Goal: Information Seeking & Learning: Learn about a topic

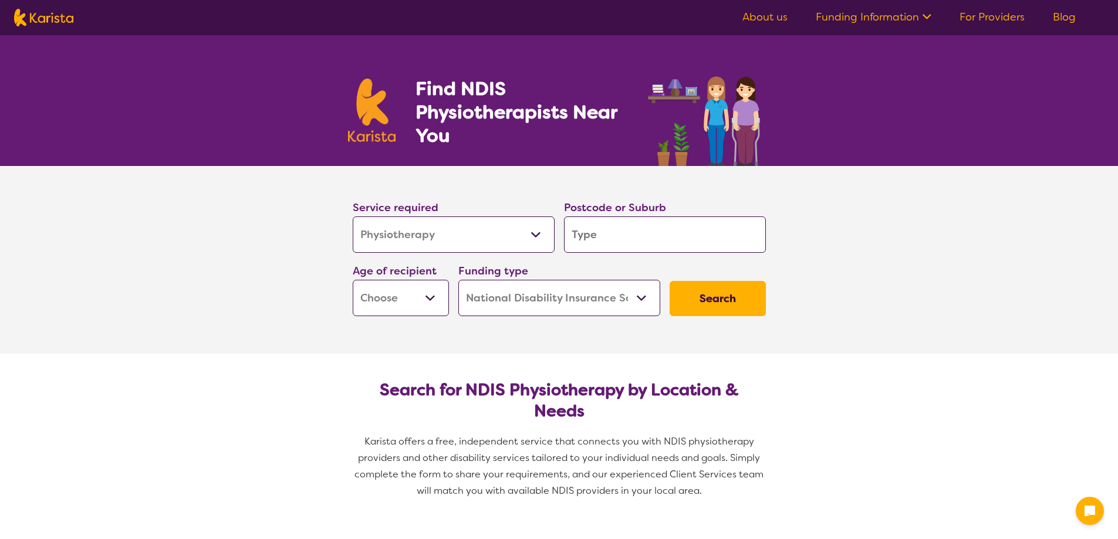
select select "Physiotherapy"
select select "NDIS"
select select "Physiotherapy"
select select "NDIS"
click at [502, 237] on select "Allied Health Assistant Assessment (ADHD or Autism) Behaviour support Counselli…" at bounding box center [454, 235] width 202 height 36
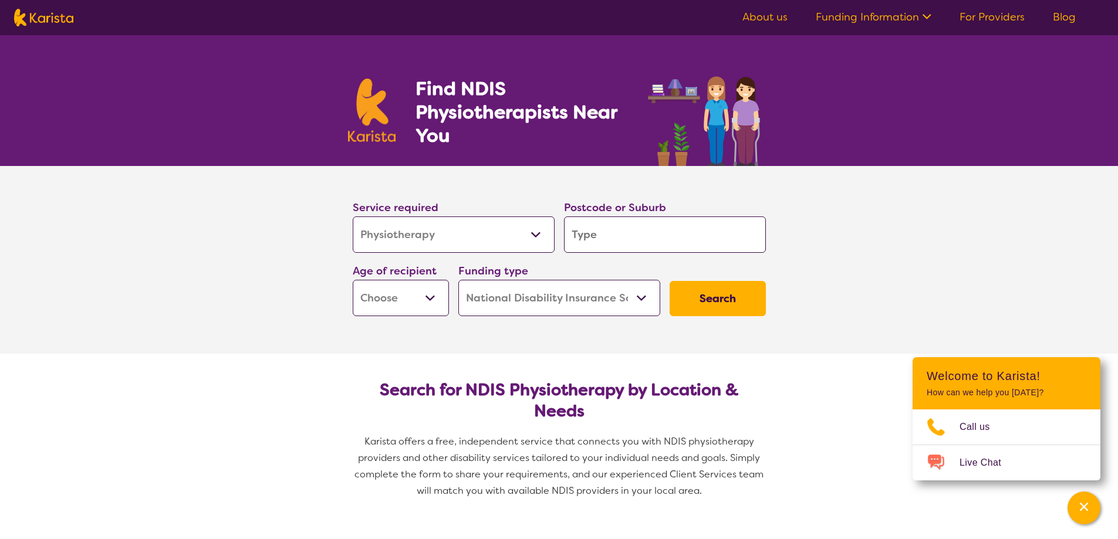
drag, startPoint x: 430, startPoint y: 295, endPoint x: 601, endPoint y: 300, distance: 172.0
click at [601, 300] on div "Service required Allied Health Assistant Assessment (ADHD or Autism) Behaviour …" at bounding box center [559, 257] width 422 height 127
click at [593, 300] on select "Home Care Package (HCP) National Disability Insurance Scheme (NDIS) I don't know" at bounding box center [559, 298] width 202 height 36
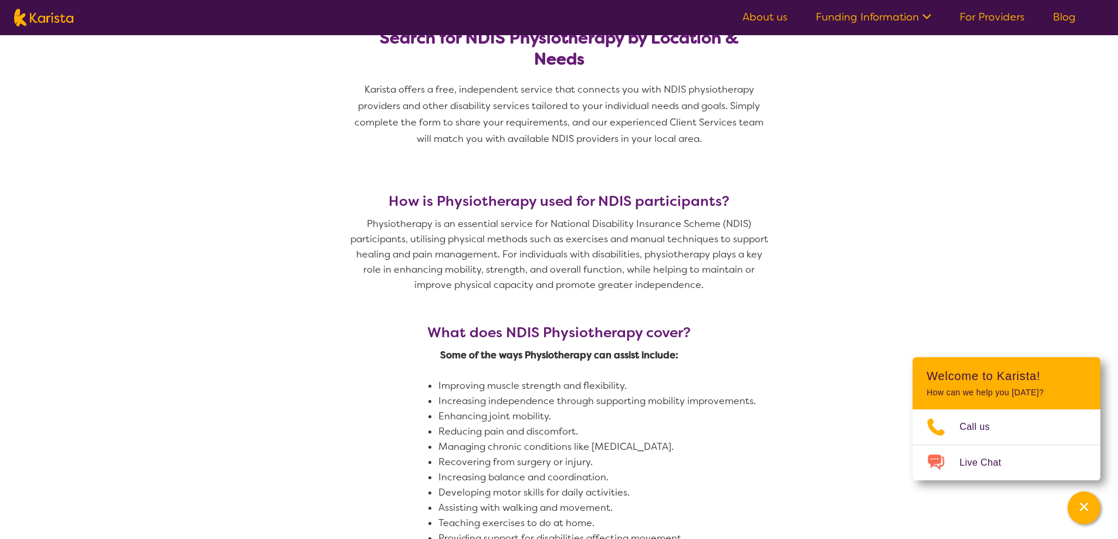
scroll to position [211, 0]
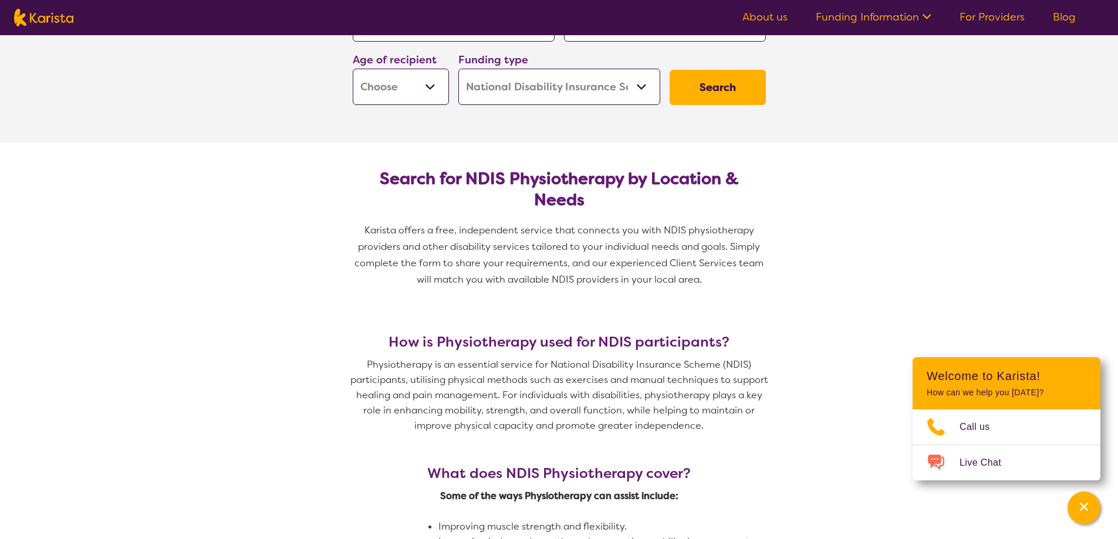
click at [518, 178] on h2 "Search for NDIS Physiotherapy by Location & Needs" at bounding box center [559, 189] width 394 height 42
click at [563, 204] on h2 "Search for NDIS Physiotherapy by Location & Needs" at bounding box center [559, 189] width 394 height 42
click at [564, 205] on h2 "Search for NDIS Physiotherapy by Location & Needs" at bounding box center [559, 189] width 394 height 42
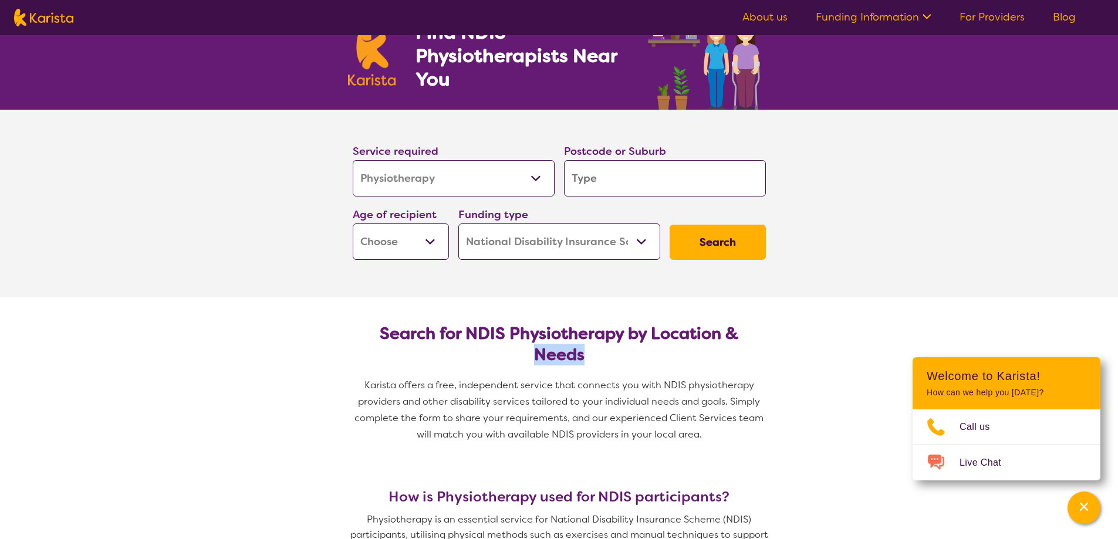
scroll to position [0, 0]
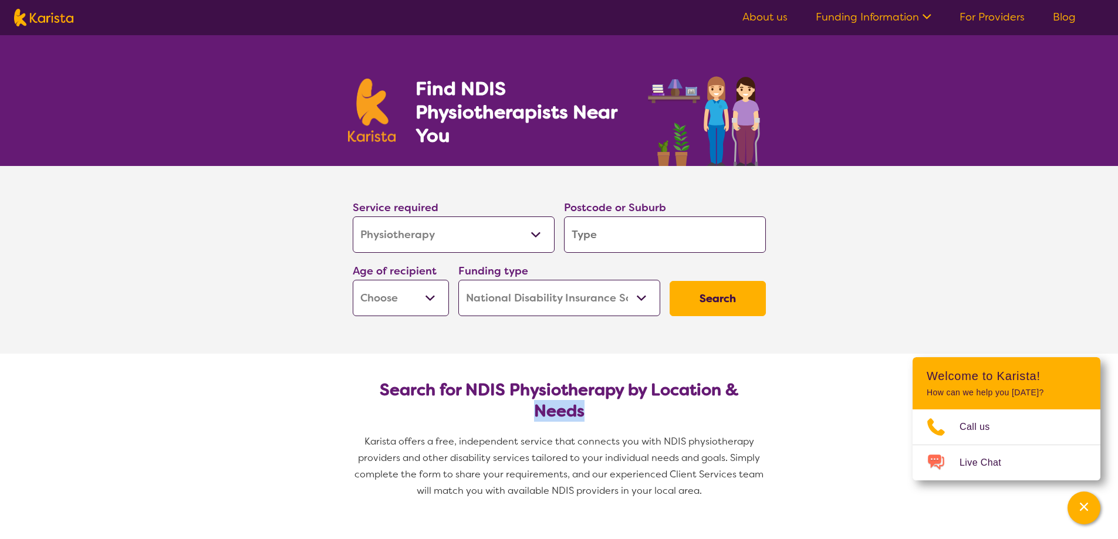
click at [295, 188] on section "Service required Allied Health Assistant Assessment (ADHD or Autism) Behaviour …" at bounding box center [559, 260] width 1118 height 188
click at [552, 410] on h2 "Search for NDIS Physiotherapy by Location & Needs" at bounding box center [559, 401] width 394 height 42
drag, startPoint x: 422, startPoint y: 296, endPoint x: 593, endPoint y: 296, distance: 170.2
click at [592, 296] on div "Service required Allied Health Assistant Assessment (ADHD or Autism) Behaviour …" at bounding box center [559, 257] width 422 height 127
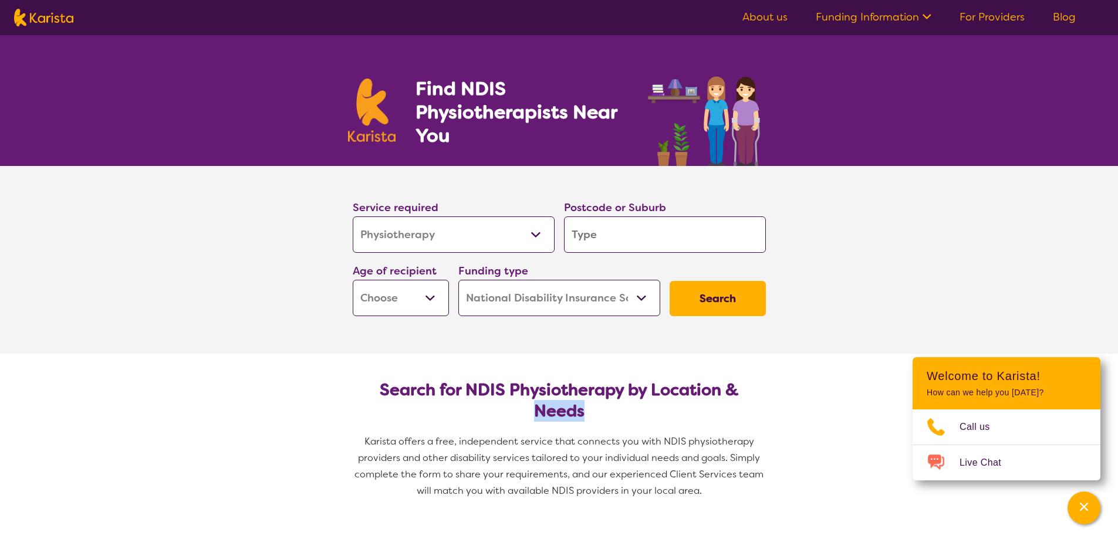
click at [593, 296] on select "Home Care Package (HCP) National Disability Insurance Scheme (NDIS) I don't know" at bounding box center [559, 298] width 202 height 36
click at [563, 405] on h2 "Search for NDIS Physiotherapy by Location & Needs" at bounding box center [559, 401] width 394 height 42
click at [563, 406] on h2 "Search for NDIS Physiotherapy by Location & Needs" at bounding box center [559, 401] width 394 height 42
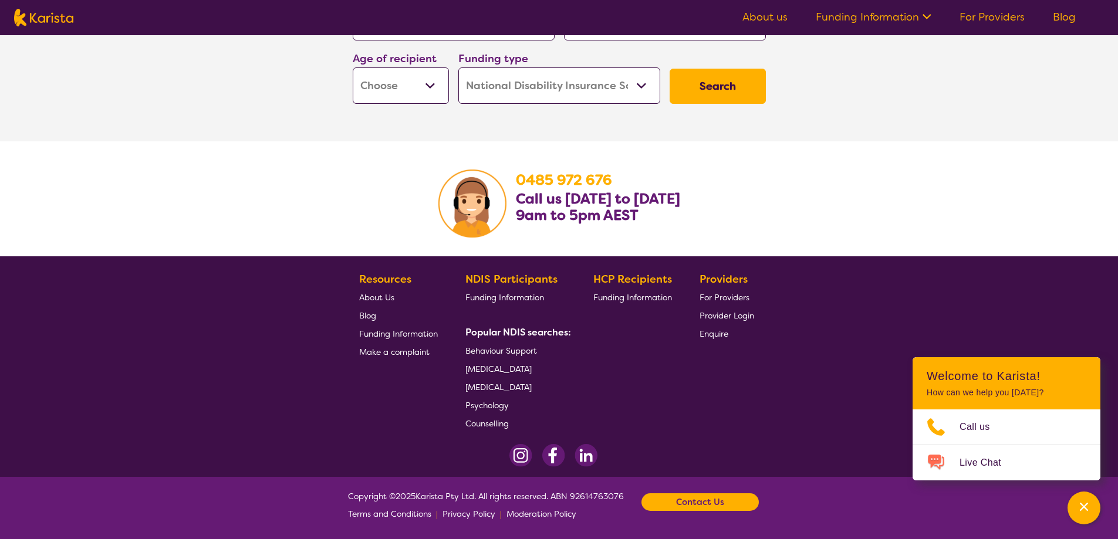
scroll to position [1815, 0]
click at [768, 147] on section "0485 972 676 Call us Monday to Friday 9am to 5pm AEST" at bounding box center [559, 198] width 451 height 115
click at [58, 28] on nav "About us Funding Information NDIS - National Disability Insurance Scheme HCP - …" at bounding box center [559, 17] width 1118 height 35
click at [56, 25] on img at bounding box center [43, 18] width 59 height 18
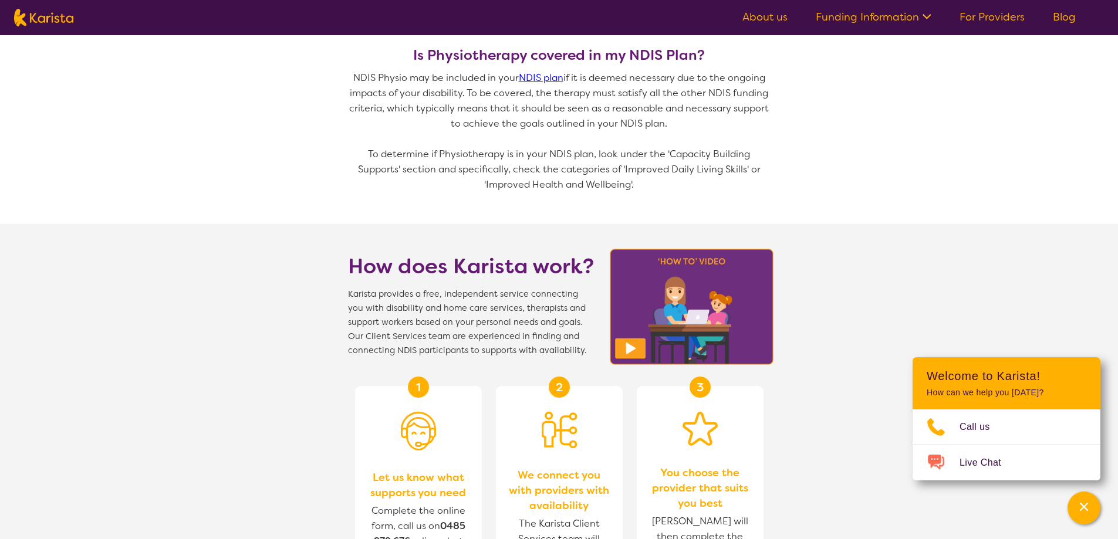
select select "Physiotherapy"
select select "NDIS"
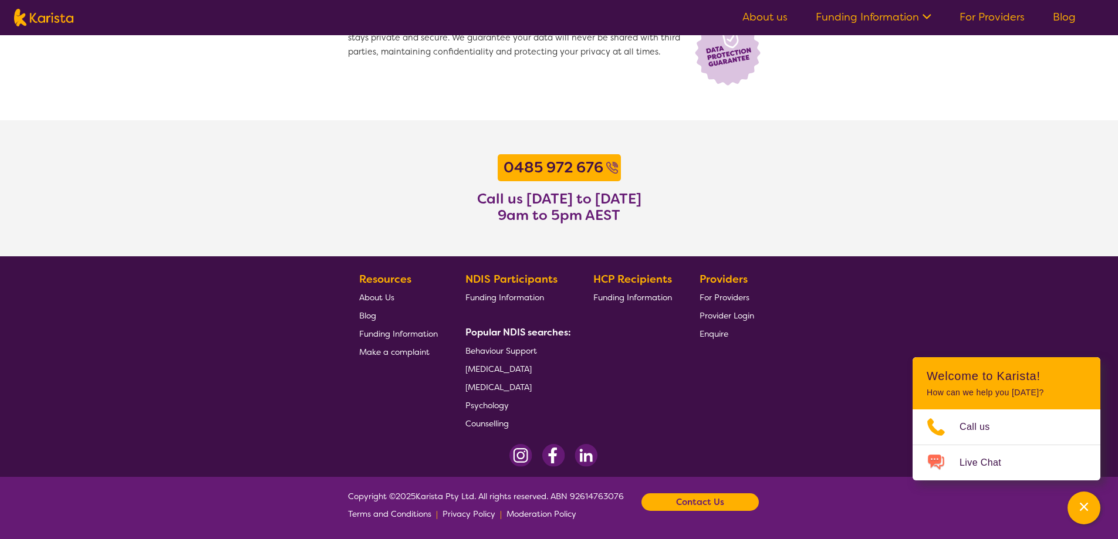
click at [799, 167] on section "0485 972 676 Call us Monday to Friday 9am to 5pm AEST" at bounding box center [559, 188] width 1118 height 136
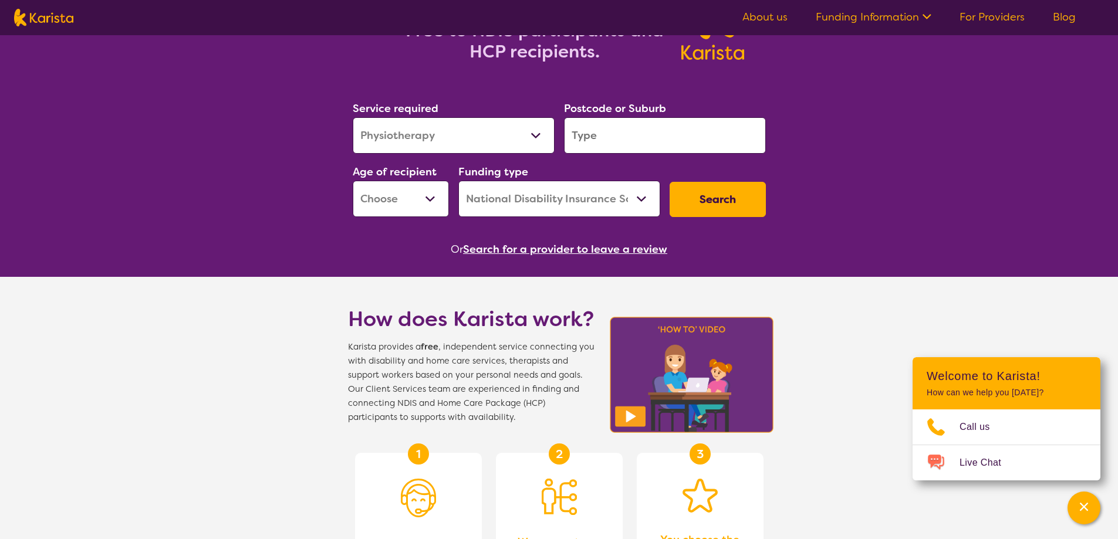
scroll to position [109, 0]
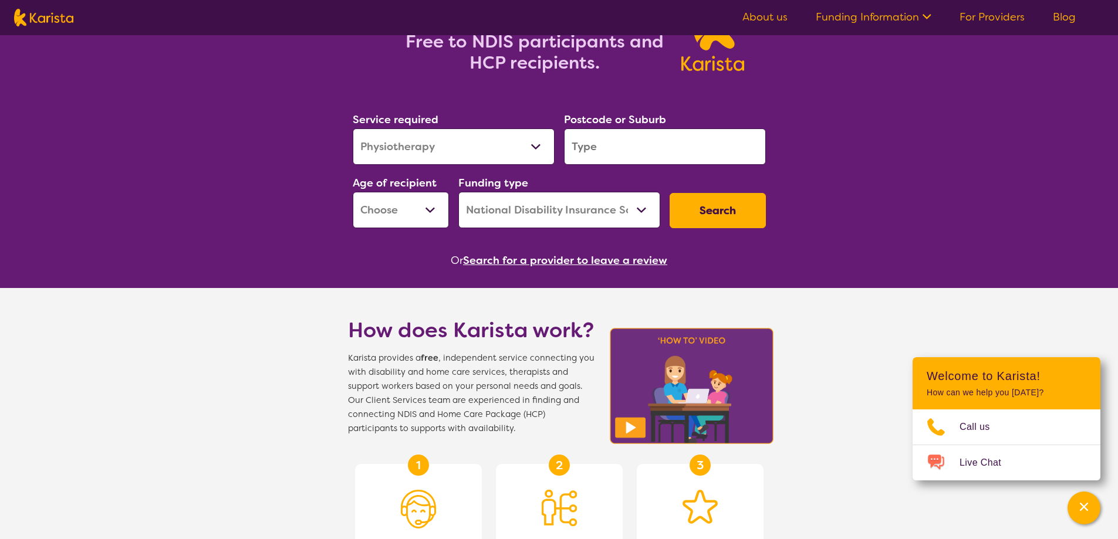
click at [59, 22] on img at bounding box center [43, 18] width 59 height 18
click at [988, 151] on div "Search for services. Free to NDIS participants and HCP recipients. Service requ…" at bounding box center [559, 482] width 1118 height 1052
click at [874, 24] on link "Funding Information" at bounding box center [874, 17] width 116 height 14
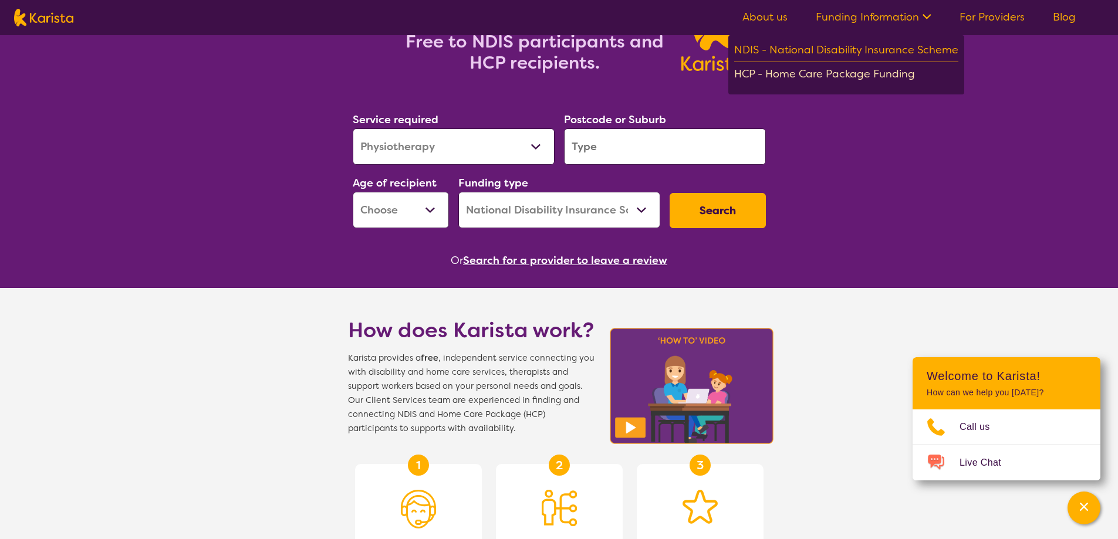
click at [824, 82] on div "HCP - Home Care Package Funding" at bounding box center [846, 75] width 224 height 21
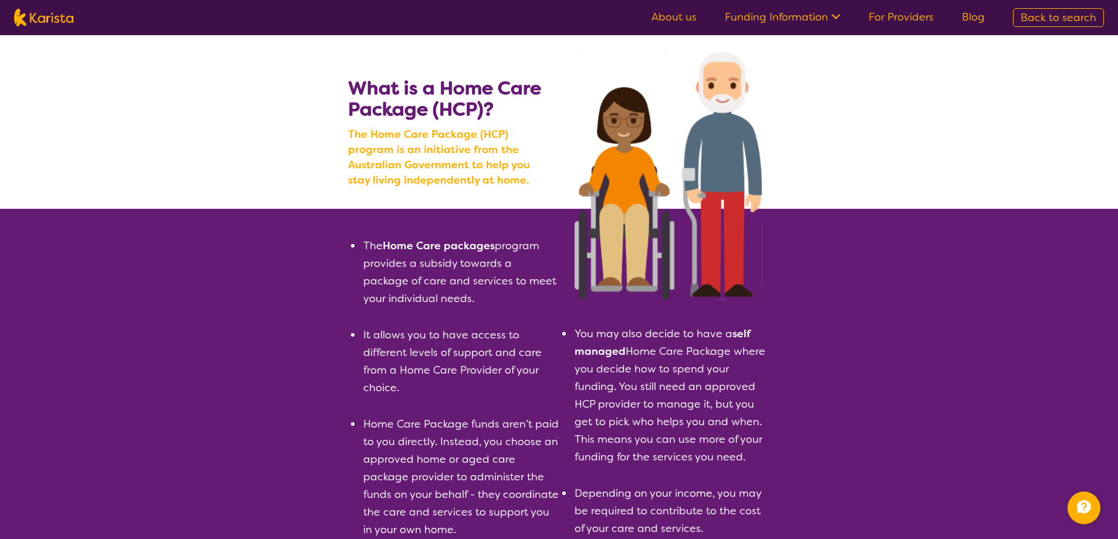
click at [45, 22] on img at bounding box center [43, 18] width 59 height 18
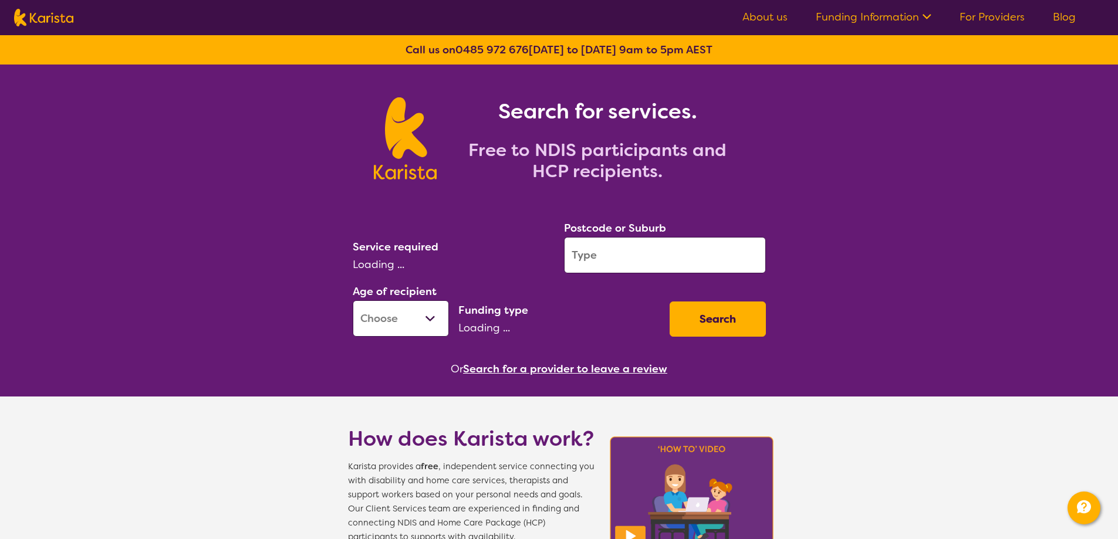
select select "Physiotherapy"
select select "NDIS"
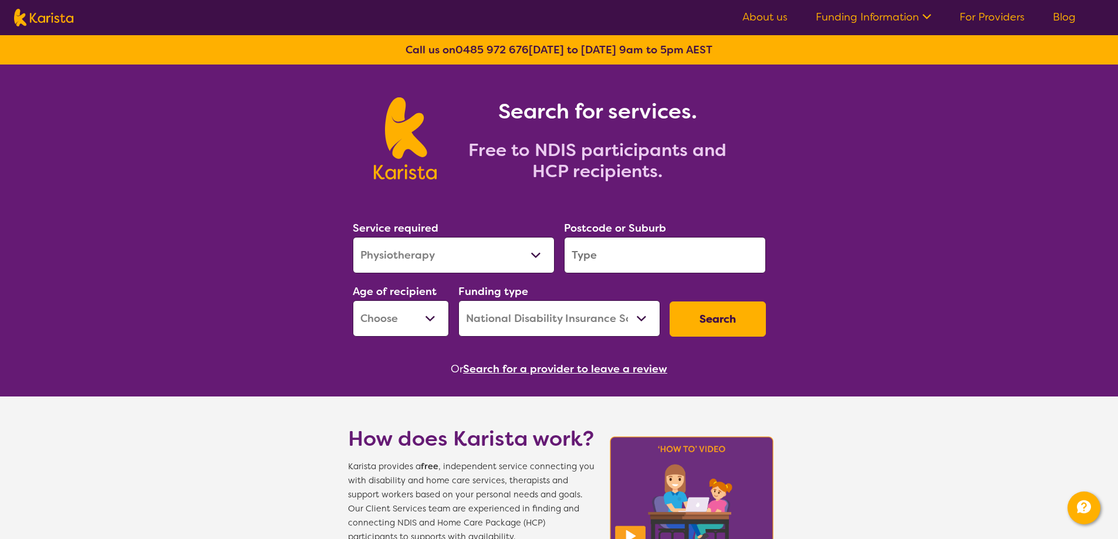
click at [859, 17] on link "Funding Information" at bounding box center [874, 17] width 116 height 14
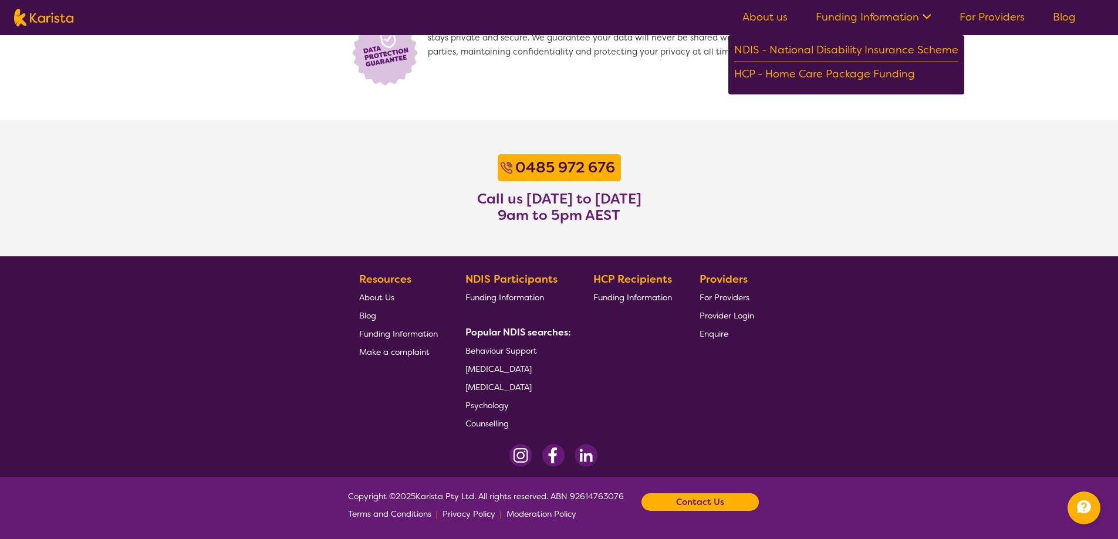
scroll to position [883, 0]
click at [493, 346] on span "Behaviour Support" at bounding box center [501, 351] width 72 height 11
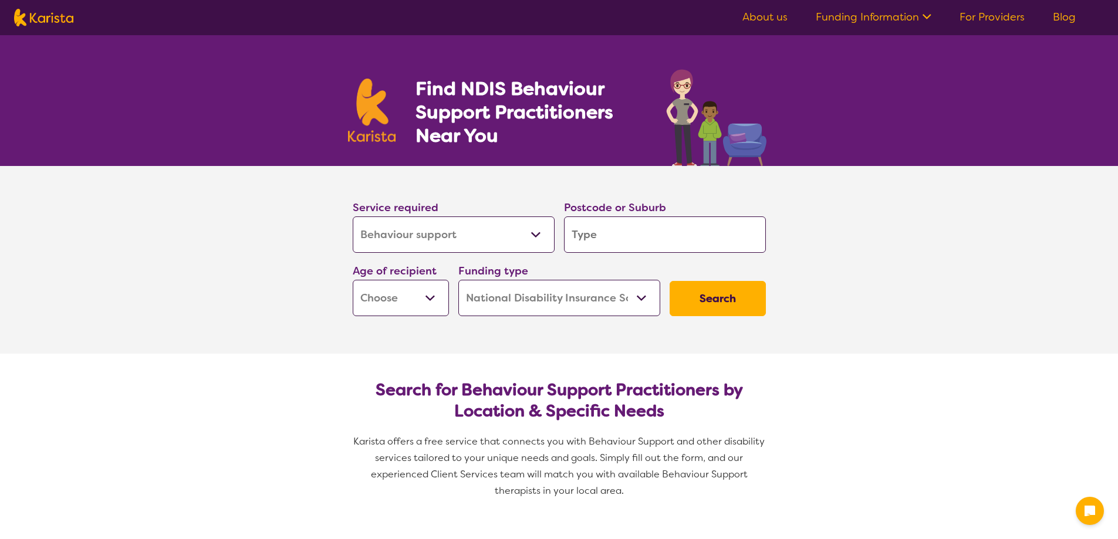
select select "Behaviour support"
select select "NDIS"
select select "Behaviour support"
select select "NDIS"
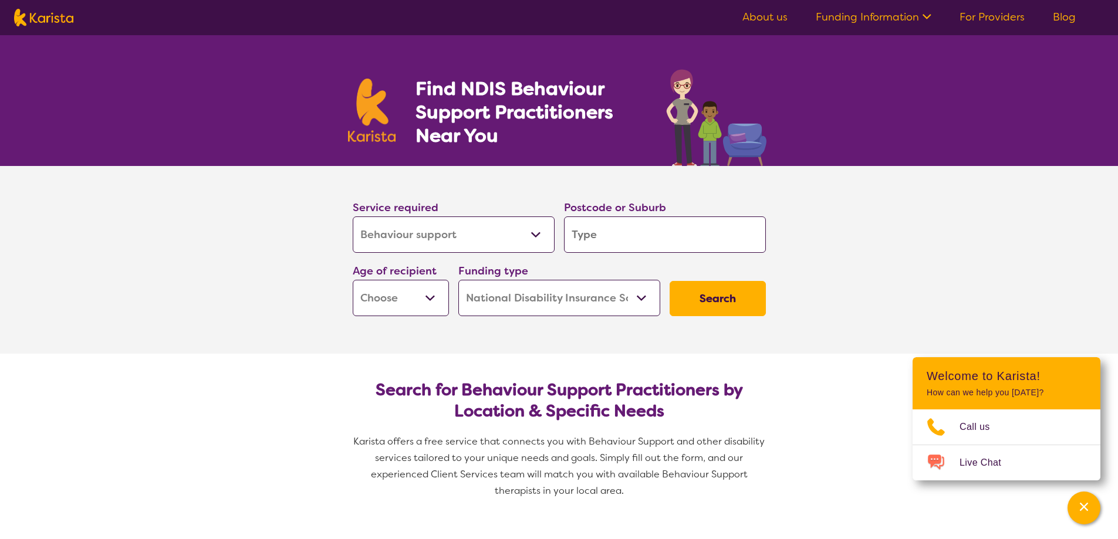
click at [45, 21] on img at bounding box center [43, 18] width 59 height 18
select select "Behaviour support"
select select "NDIS"
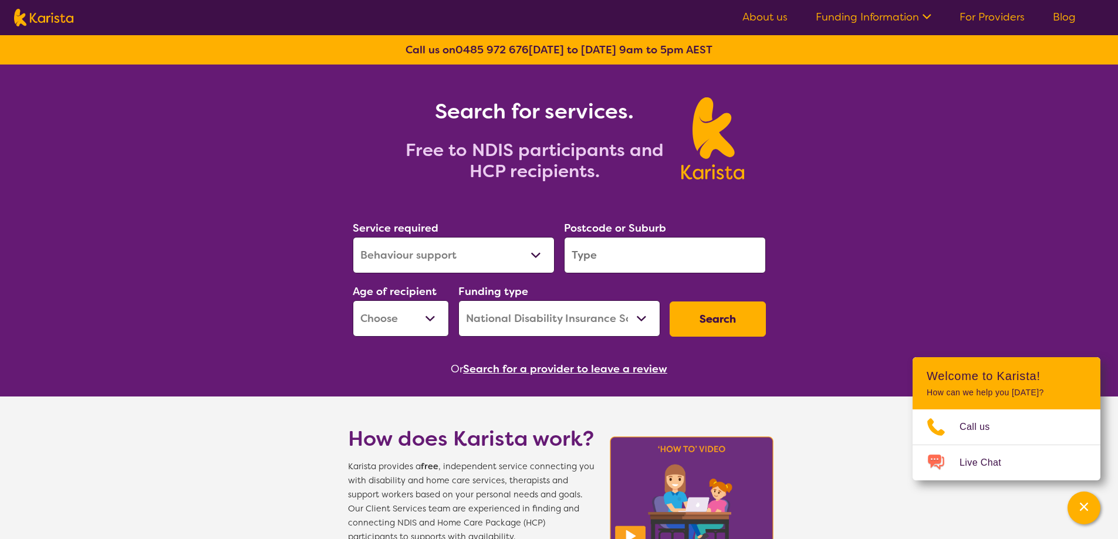
click at [895, 138] on div "Search for services. Free to NDIS participants and HCP recipients." at bounding box center [559, 126] width 1118 height 122
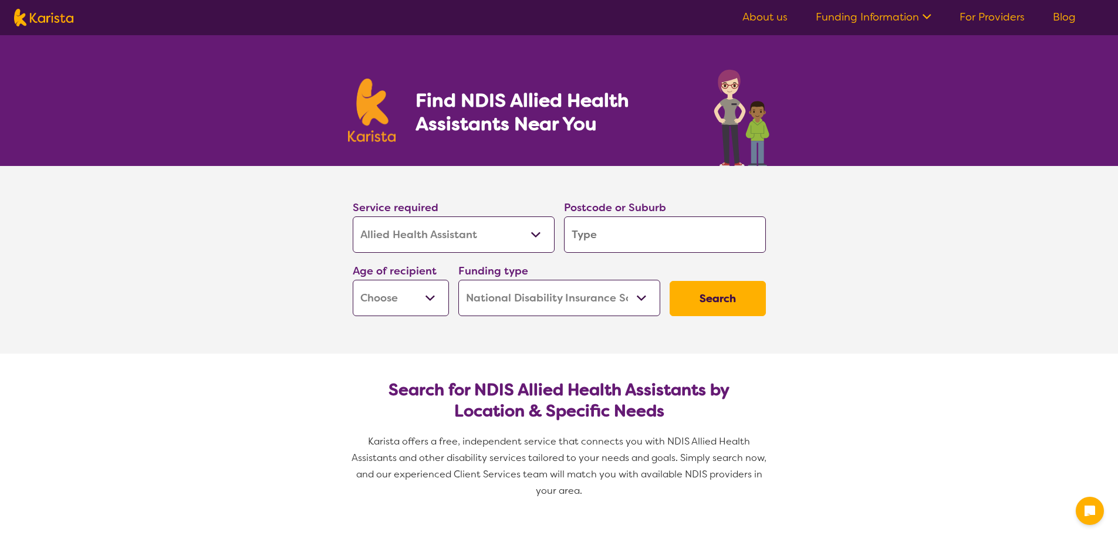
select select "Allied Health Assistant"
select select "NDIS"
select select "Allied Health Assistant"
select select "NDIS"
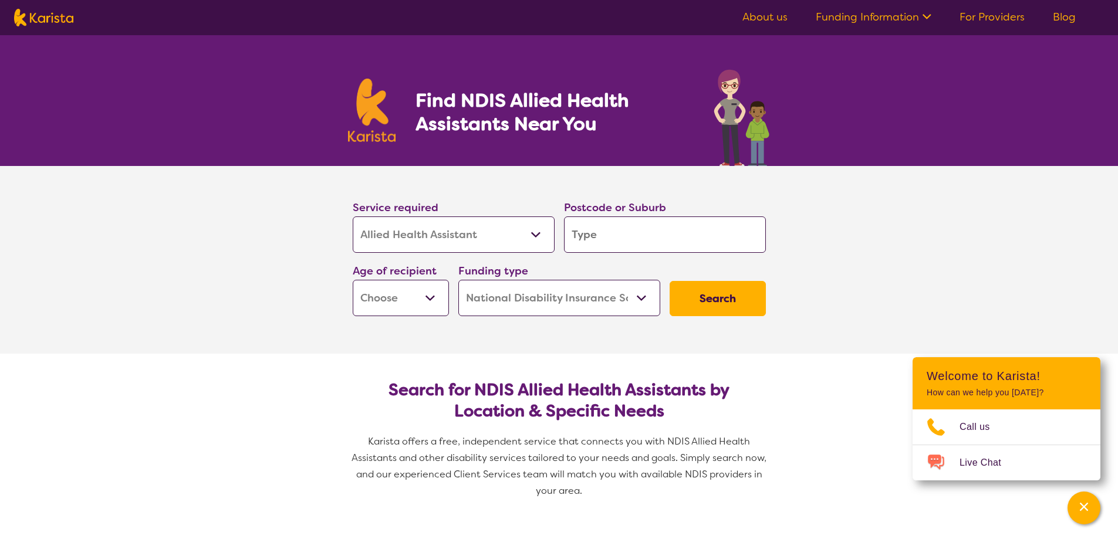
click at [188, 175] on section "Service required Allied Health Assistant Assessment (ADHD or Autism) Behaviour …" at bounding box center [559, 260] width 1118 height 188
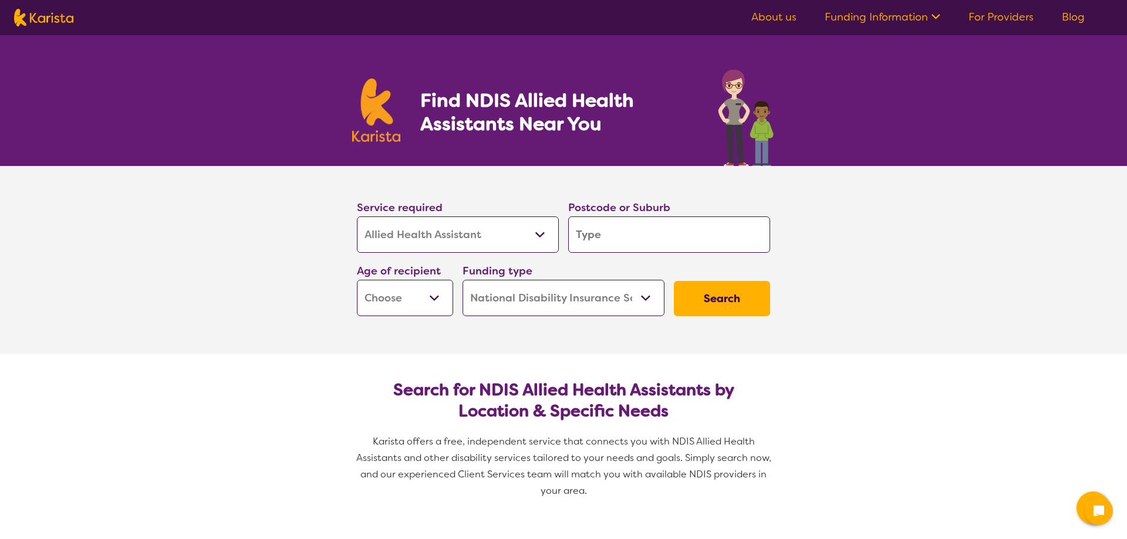
select select "Allied Health Assistant"
select select "NDIS"
select select "Allied Health Assistant"
select select "NDIS"
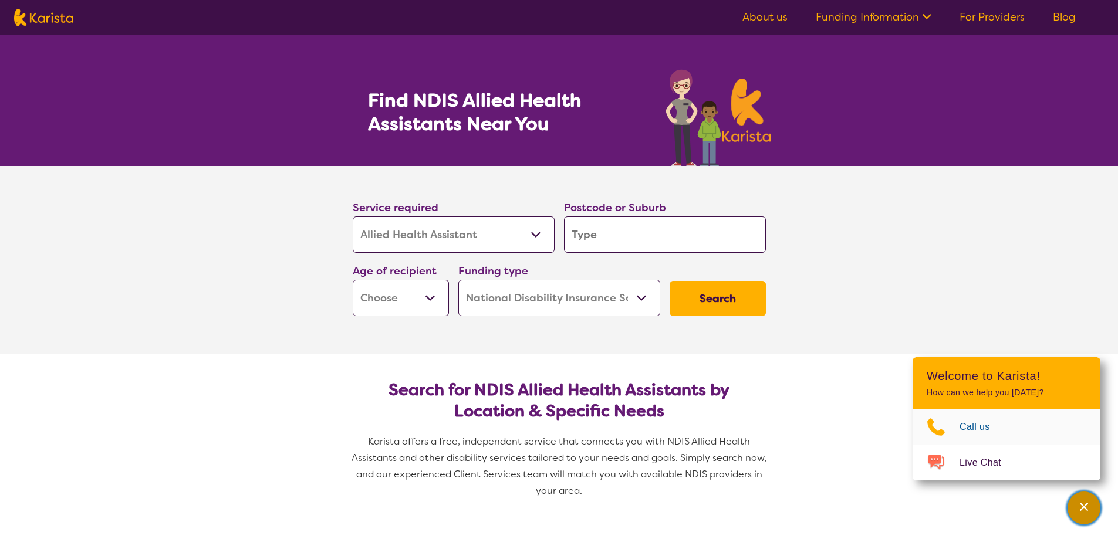
click at [1086, 496] on div "Channel Menu" at bounding box center [1083, 508] width 23 height 26
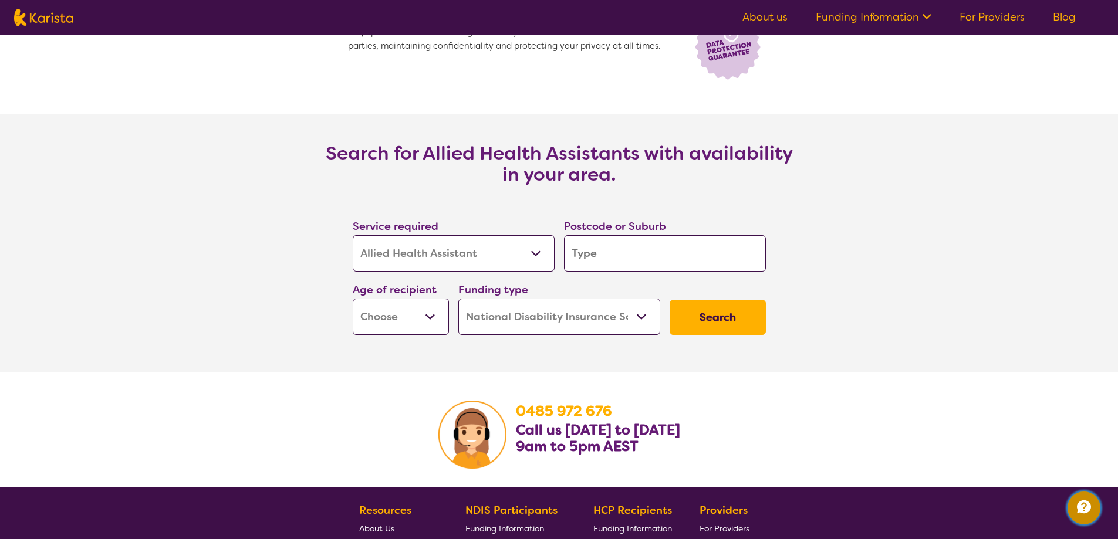
scroll to position [1922, 0]
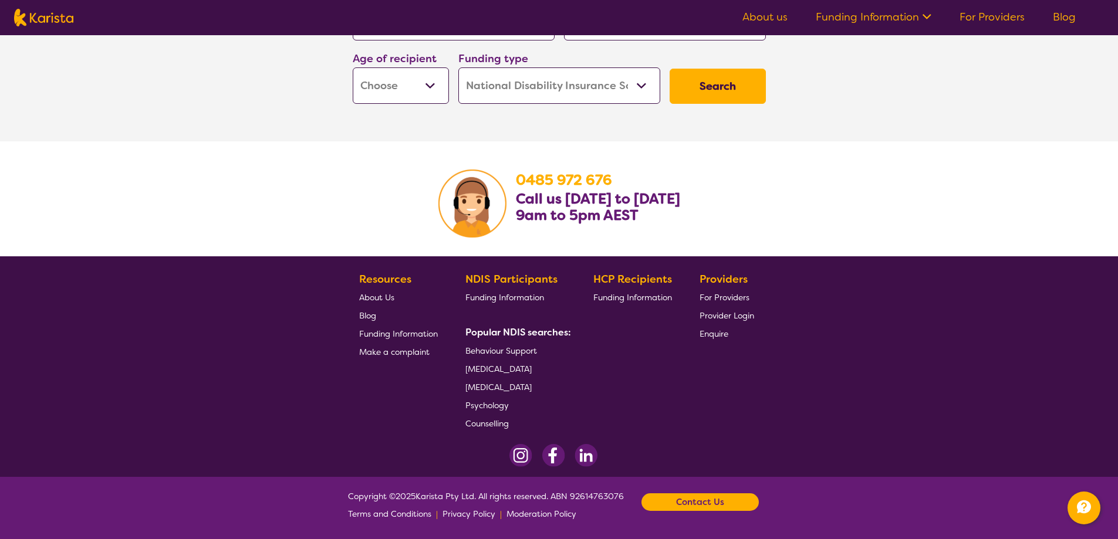
click at [310, 91] on section "Search for Allied Health Assistants with availability in your area. Service req…" at bounding box center [559, 12] width 1118 height 258
click at [229, 169] on section "0485 972 676 Call us Monday to Friday 9am to 5pm AEST" at bounding box center [559, 198] width 1118 height 115
